Goal: Task Accomplishment & Management: Manage account settings

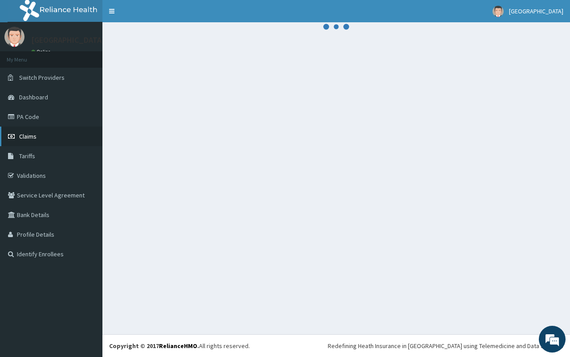
click at [54, 137] on link "Claims" at bounding box center [51, 136] width 102 height 20
click at [43, 93] on span "Dashboard" at bounding box center [33, 97] width 29 height 8
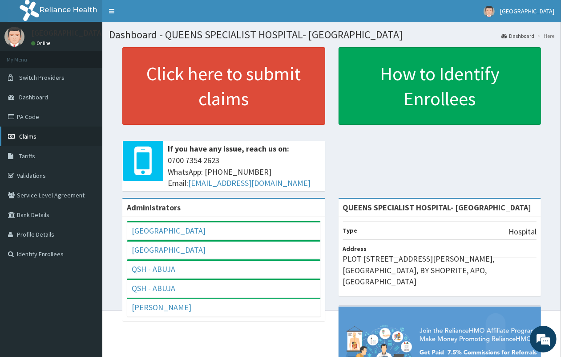
click at [34, 137] on span "Claims" at bounding box center [27, 136] width 17 height 8
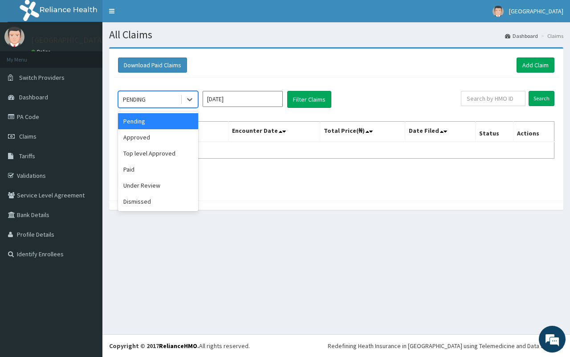
click at [160, 101] on div "PENDING" at bounding box center [149, 99] width 62 height 14
click at [165, 174] on div "Paid" at bounding box center [158, 169] width 80 height 16
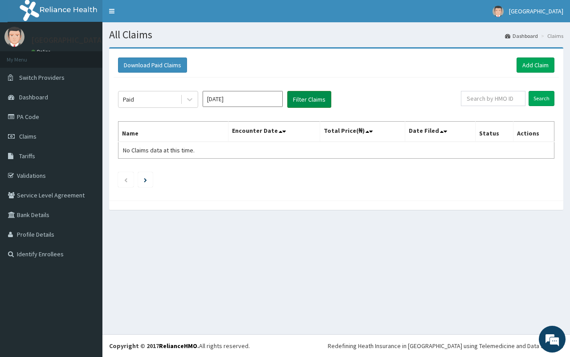
click at [294, 104] on button "Filter Claims" at bounding box center [309, 99] width 44 height 17
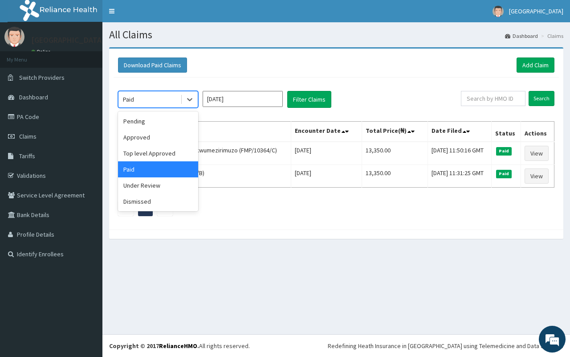
click at [147, 103] on div "Paid" at bounding box center [149, 99] width 62 height 14
click at [174, 141] on div "Approved" at bounding box center [158, 137] width 80 height 16
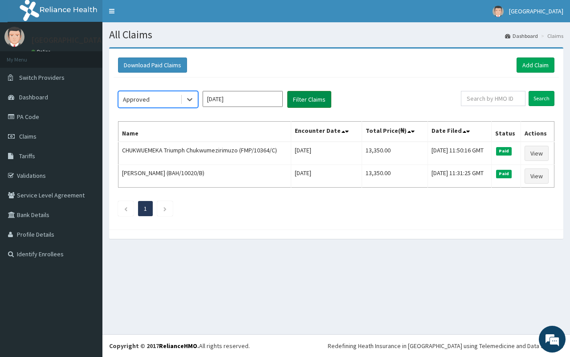
click at [290, 98] on button "Filter Claims" at bounding box center [309, 99] width 44 height 17
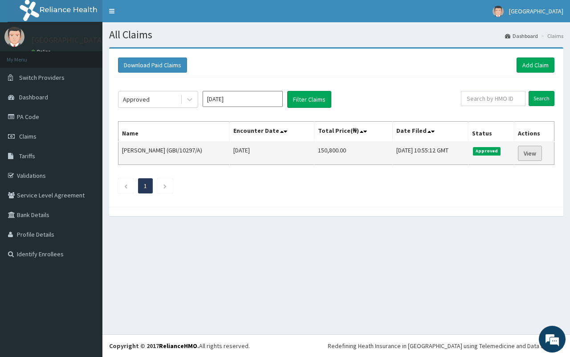
click at [529, 150] on link "View" at bounding box center [530, 153] width 24 height 15
